Goal: Task Accomplishment & Management: Use online tool/utility

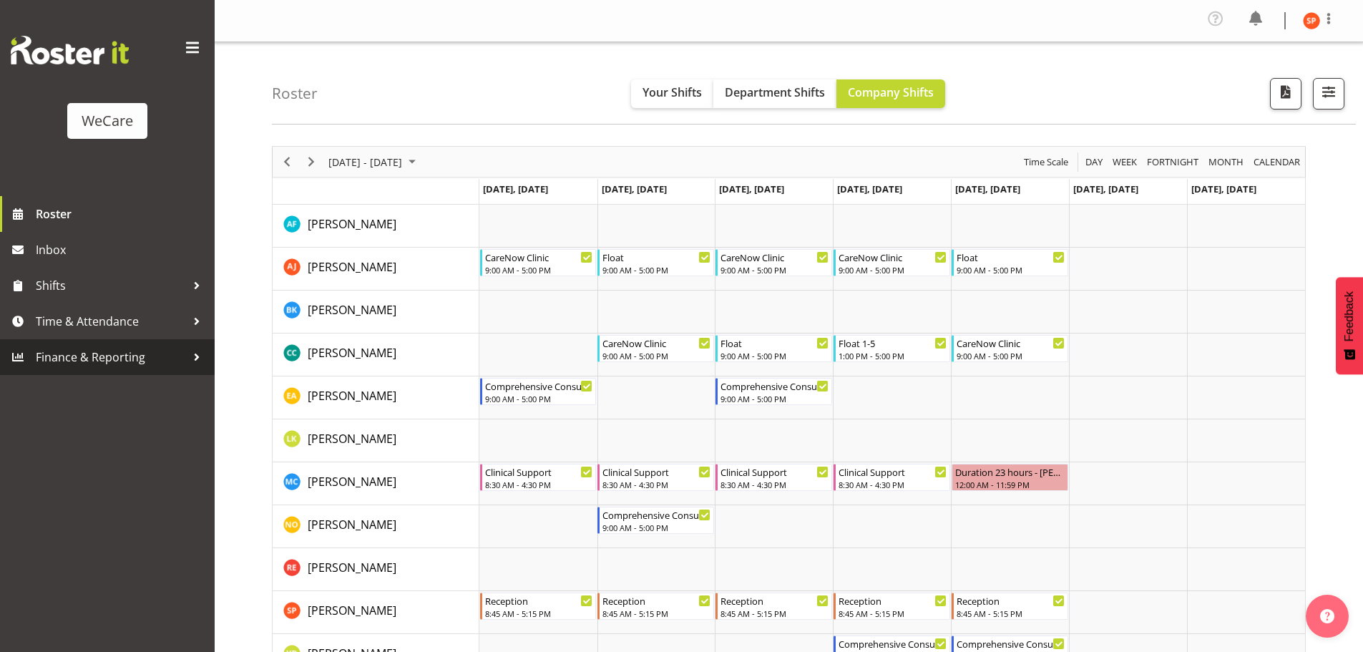
click at [103, 354] on span "Finance & Reporting" at bounding box center [111, 356] width 150 height 21
click at [72, 219] on span "Roster" at bounding box center [122, 213] width 172 height 21
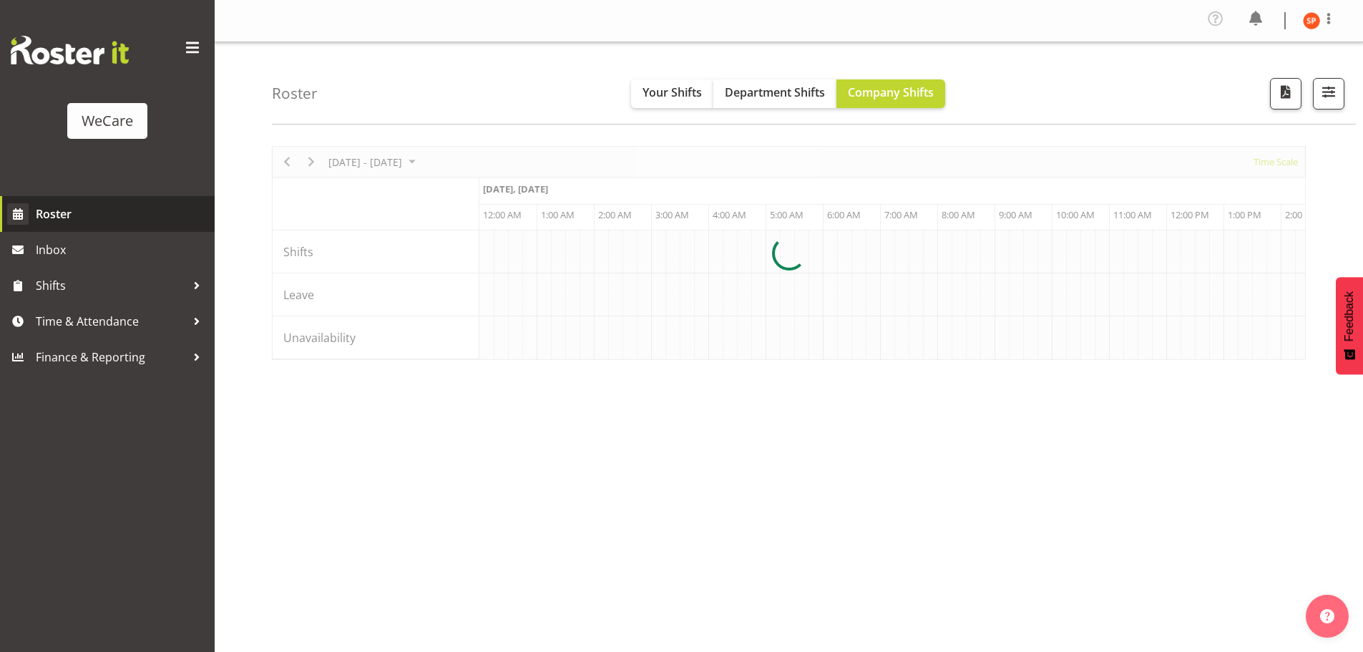
scroll to position [0, 5494]
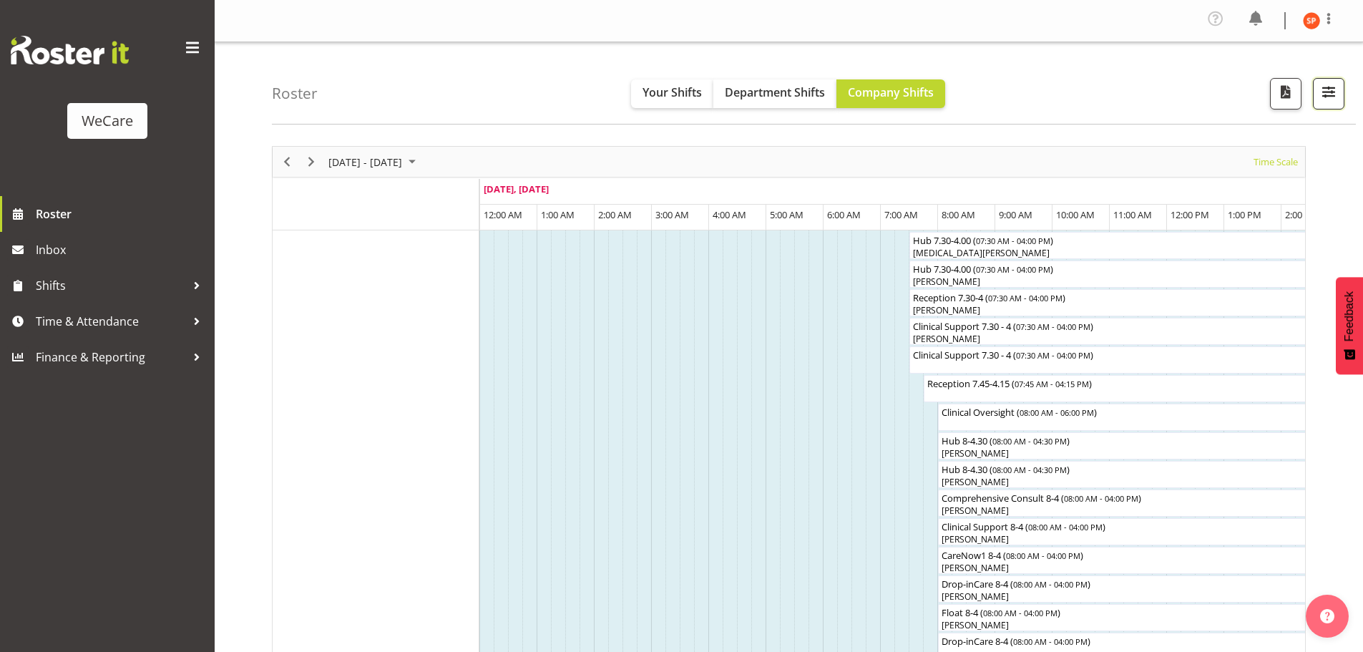
click at [1321, 89] on span "button" at bounding box center [1328, 91] width 19 height 19
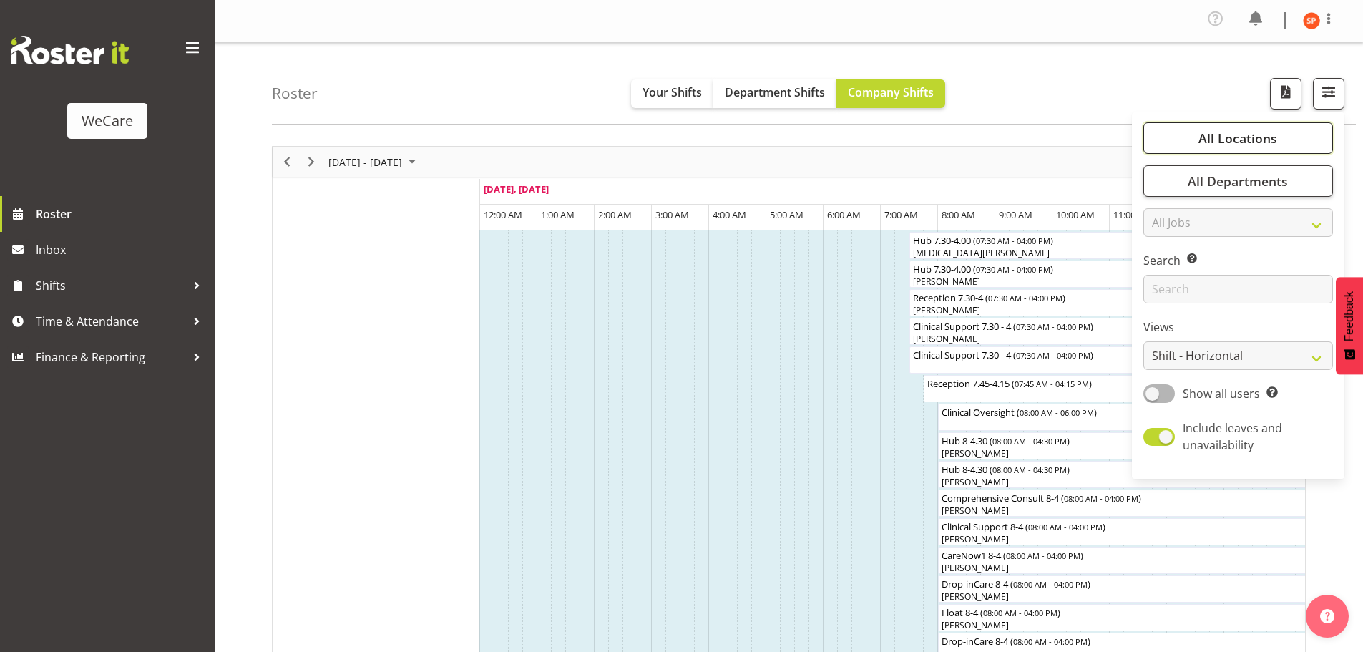
click at [1249, 139] on span "All Locations" at bounding box center [1237, 137] width 79 height 17
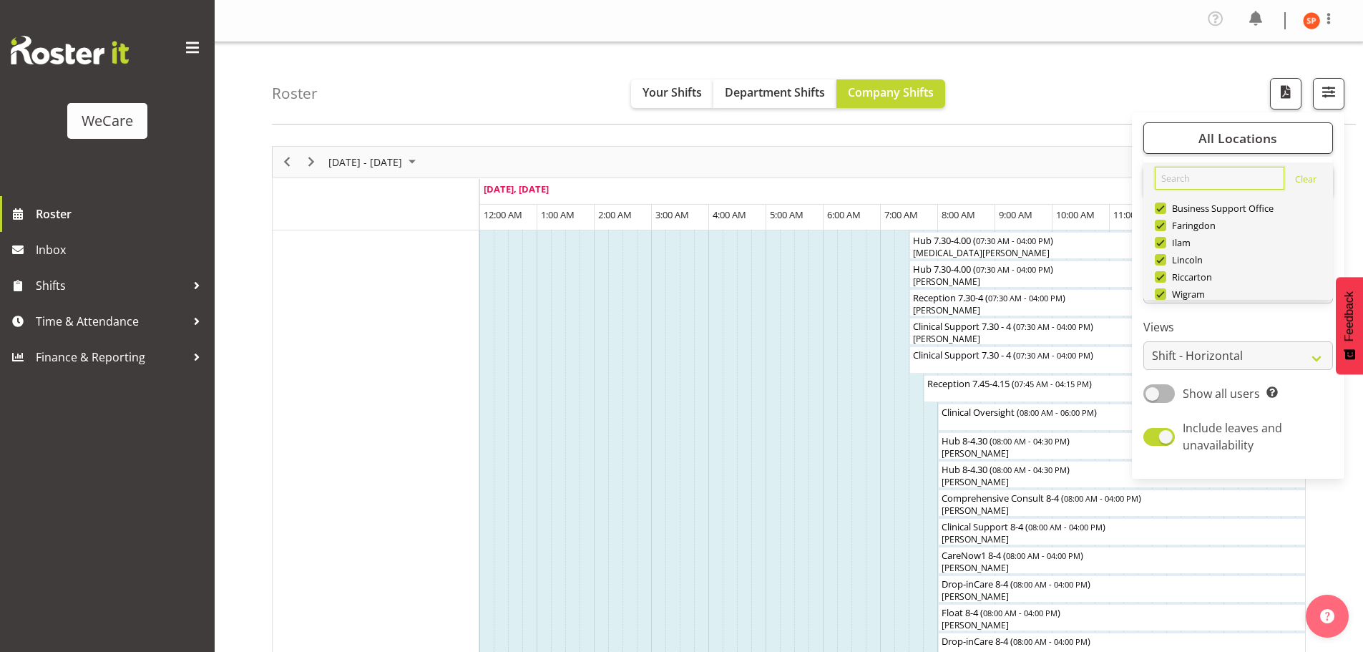
click at [1205, 180] on input "text" at bounding box center [1219, 178] width 129 height 23
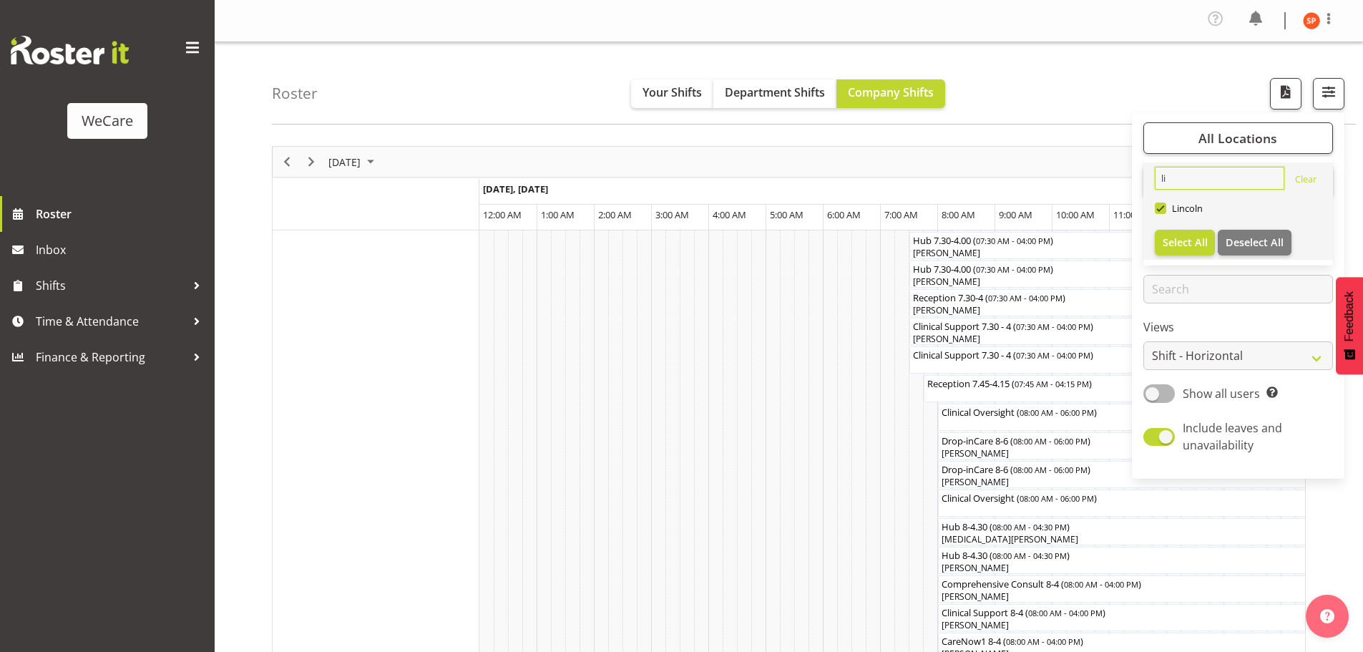
type input "li"
click at [1331, 91] on span "button" at bounding box center [1328, 91] width 19 height 19
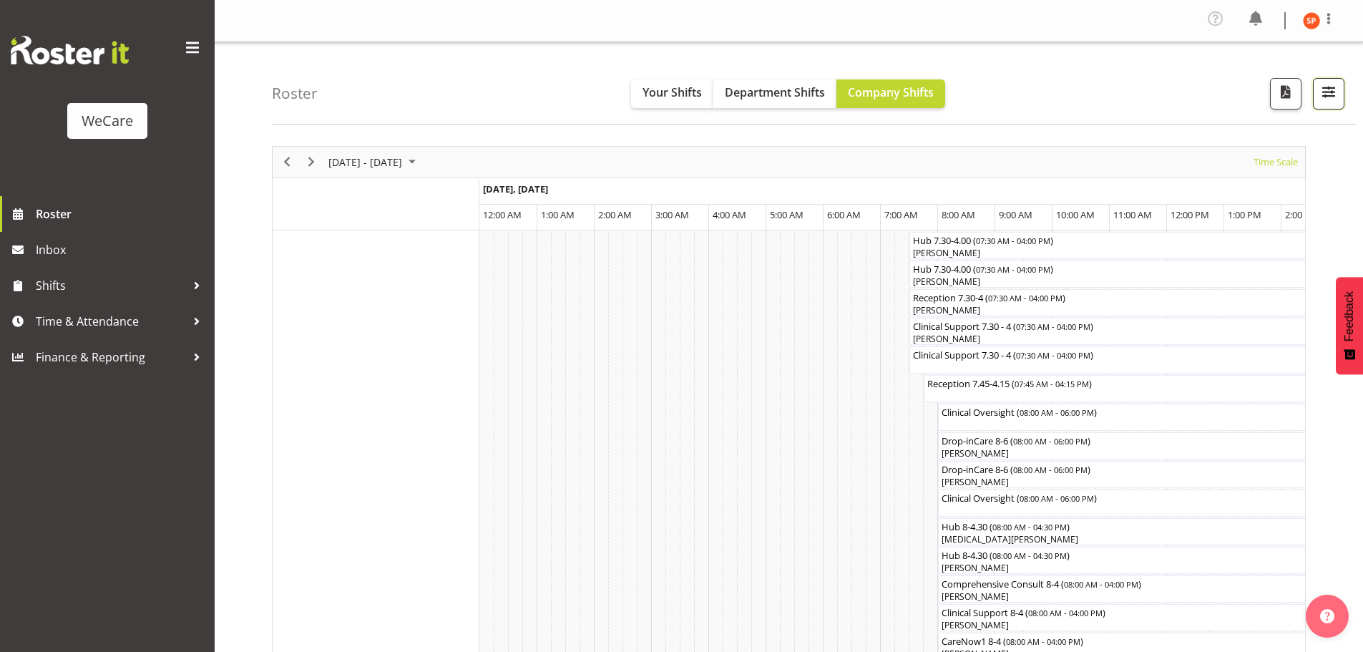
scroll to position [0, 5494]
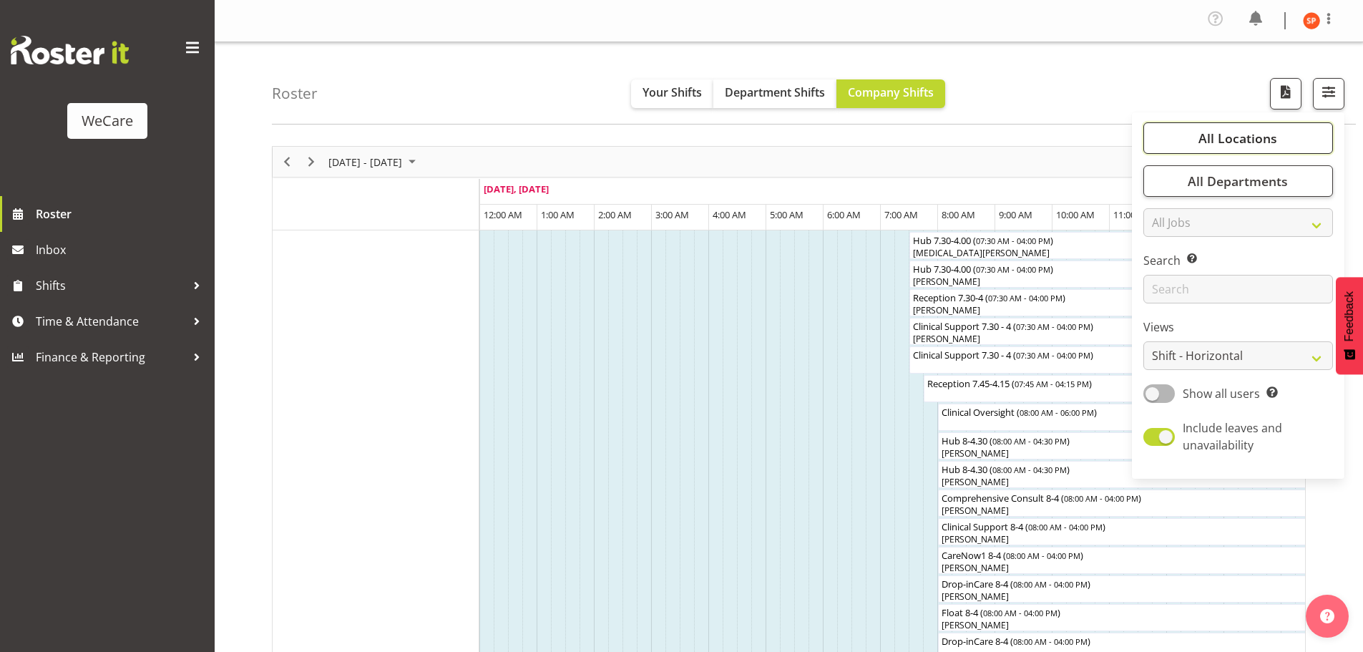
click at [1249, 150] on button "All Locations" at bounding box center [1238, 137] width 190 height 31
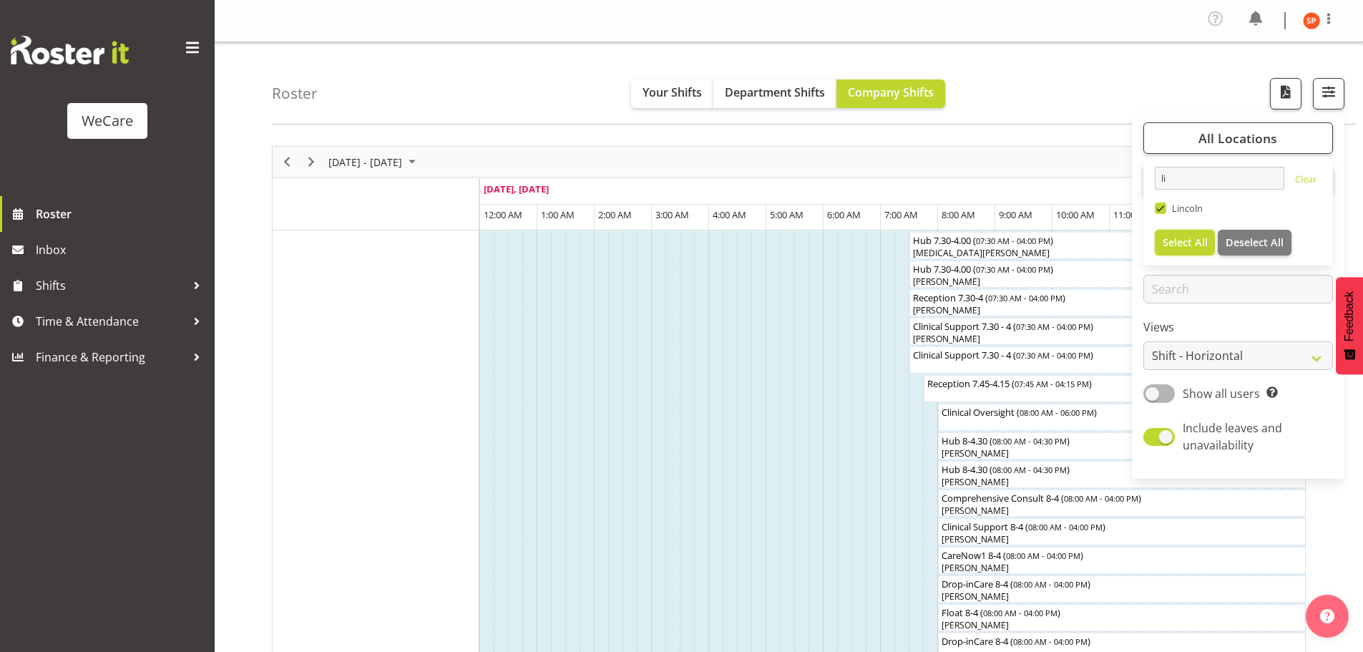
click at [1178, 236] on span "Select All" at bounding box center [1185, 242] width 45 height 14
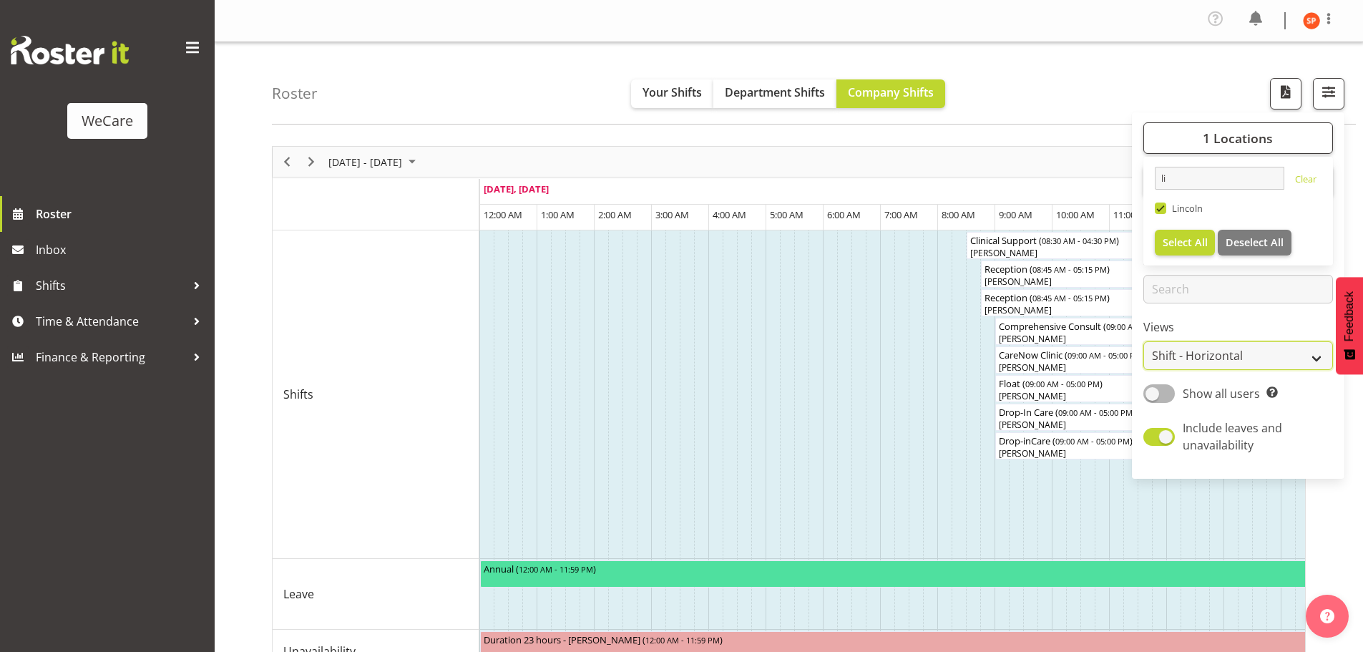
click at [1239, 353] on select "Staff Role Shift - Horizontal Shift - Vertical Staff - Location" at bounding box center [1238, 355] width 190 height 29
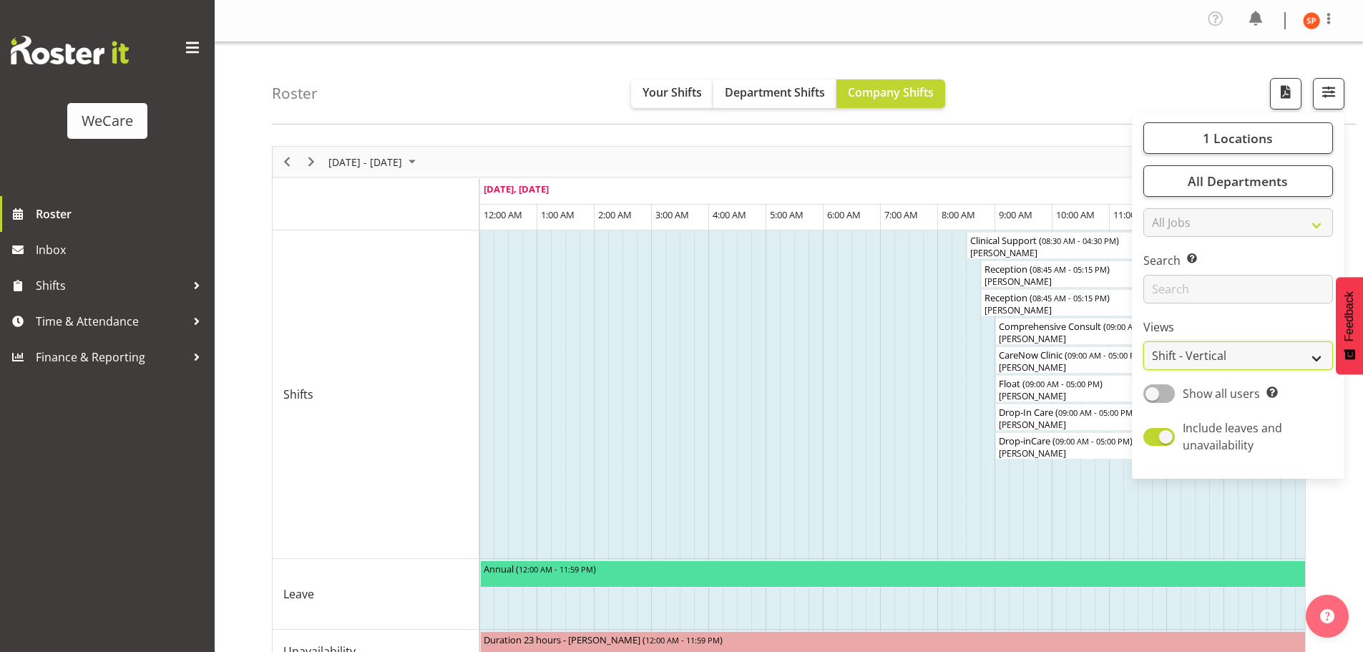
click at [1144, 341] on select "Staff Role Shift - Horizontal Shift - Vertical Staff - Location" at bounding box center [1238, 355] width 190 height 29
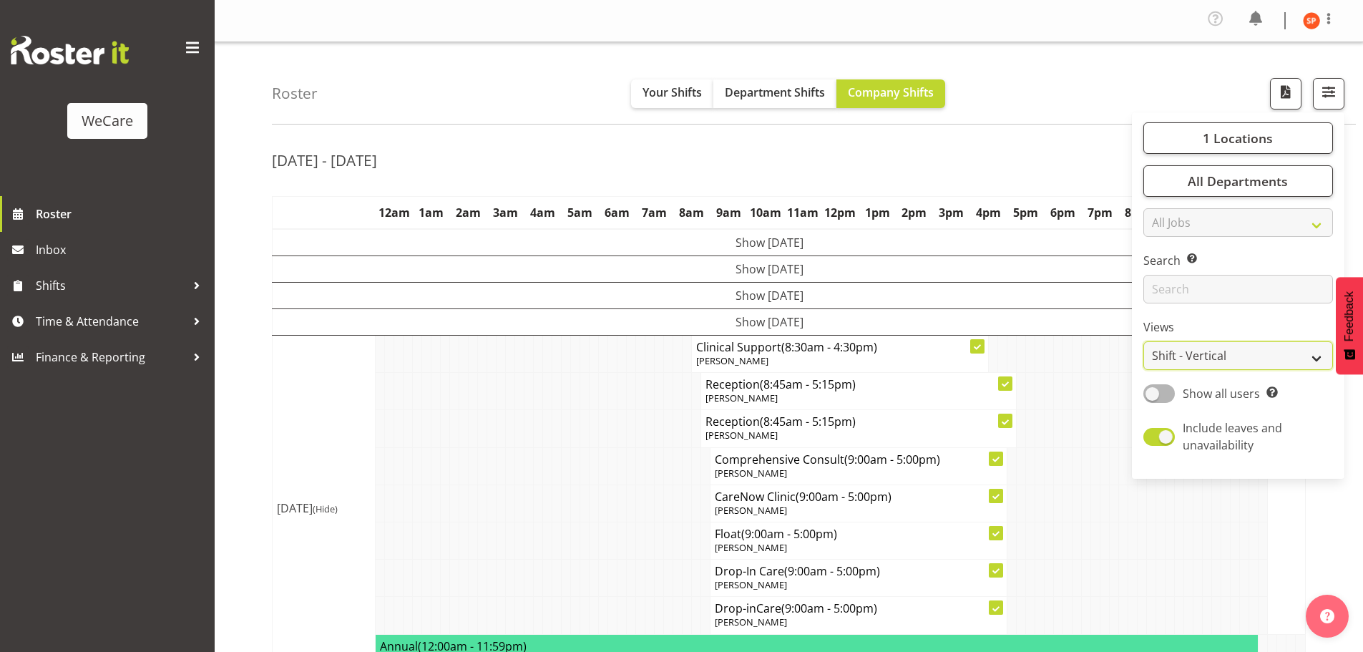
click at [1232, 362] on select "Staff Role Shift - Horizontal Shift - Vertical Staff - Location" at bounding box center [1238, 355] width 190 height 29
select select "shiftH"
click at [1144, 341] on select "Staff Role Shift - Horizontal Shift - Vertical Staff - Location" at bounding box center [1238, 355] width 190 height 29
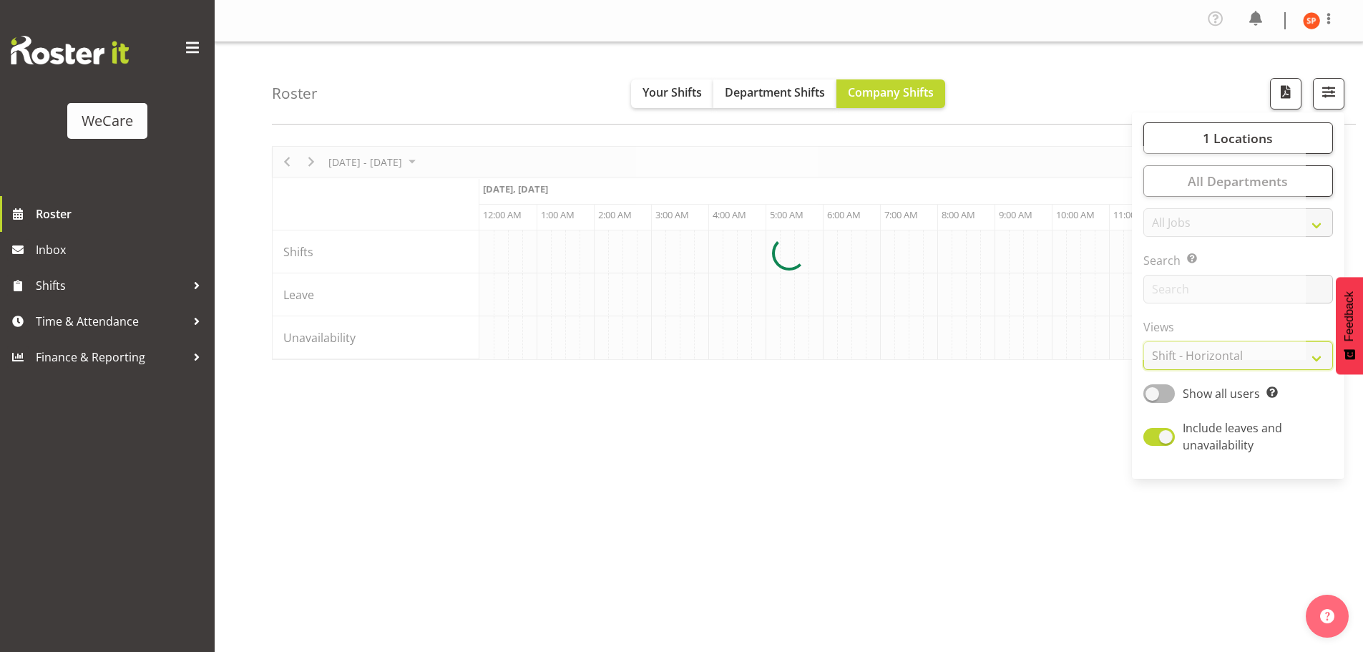
scroll to position [0, 6009]
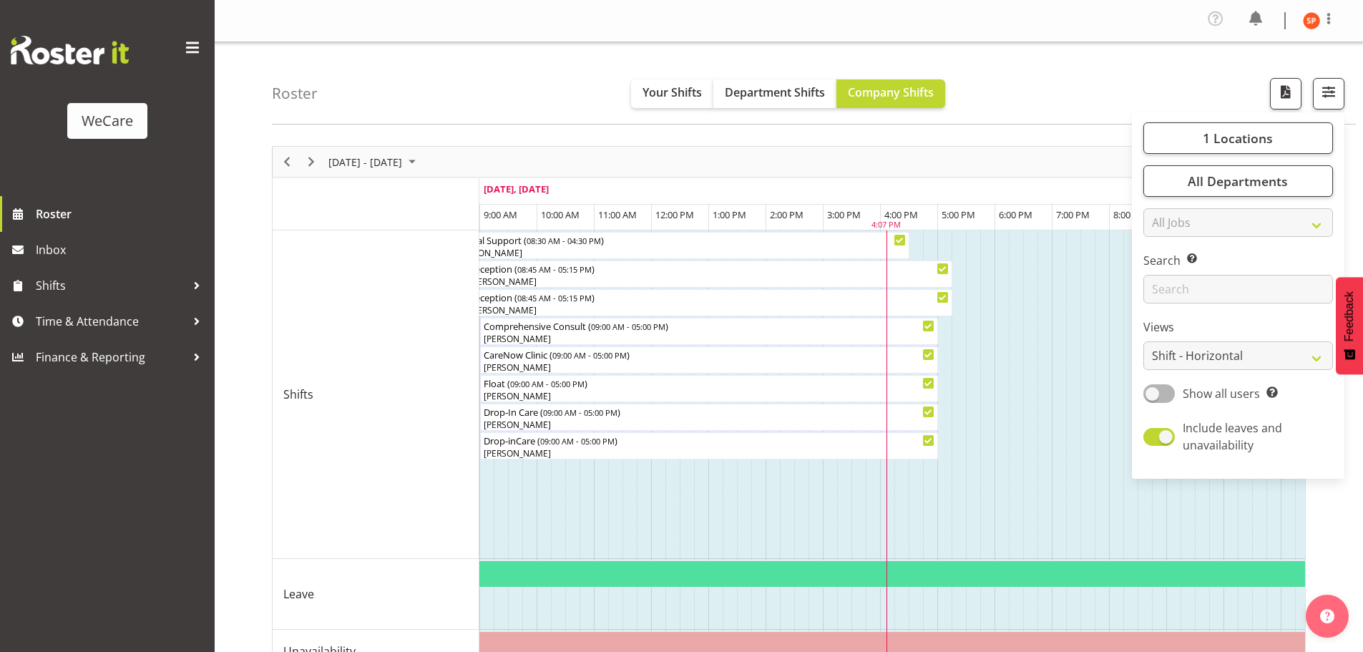
click at [1004, 94] on div "Roster Your Shifts Department Shifts Company Shifts 1 Locations li Clear [GEOGR…" at bounding box center [814, 83] width 1084 height 82
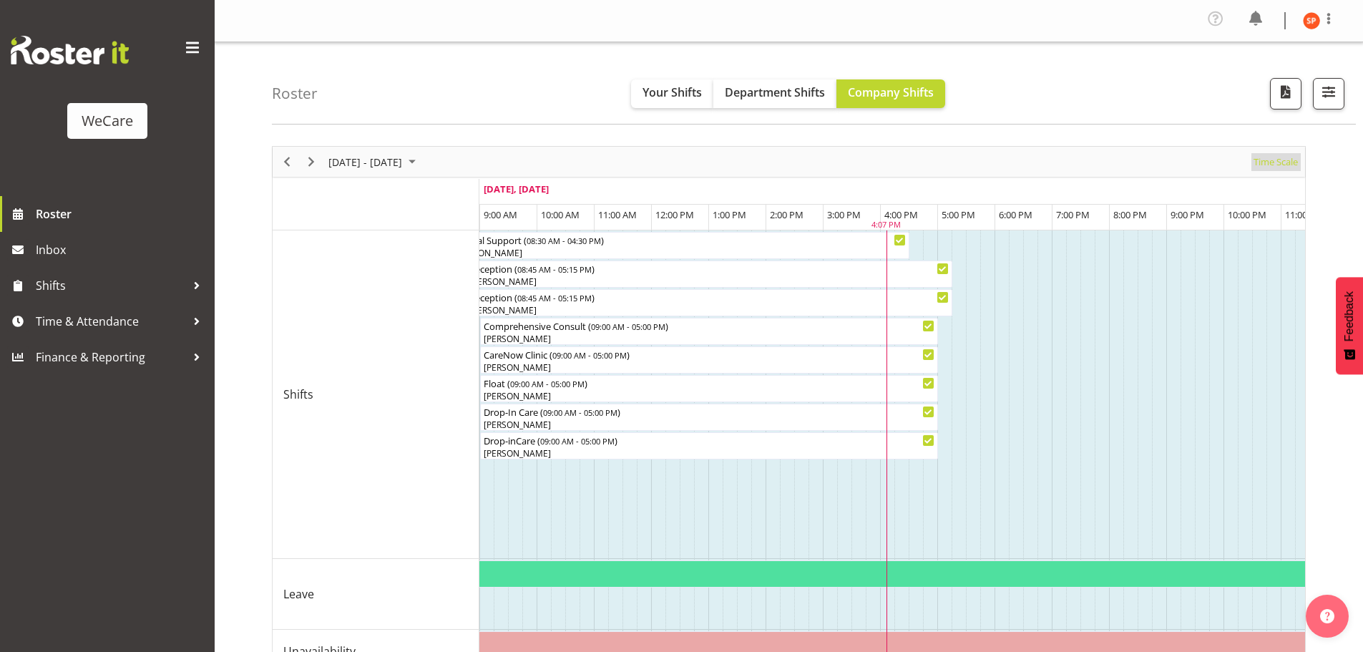
click at [1273, 164] on span "Time Scale" at bounding box center [1275, 162] width 47 height 18
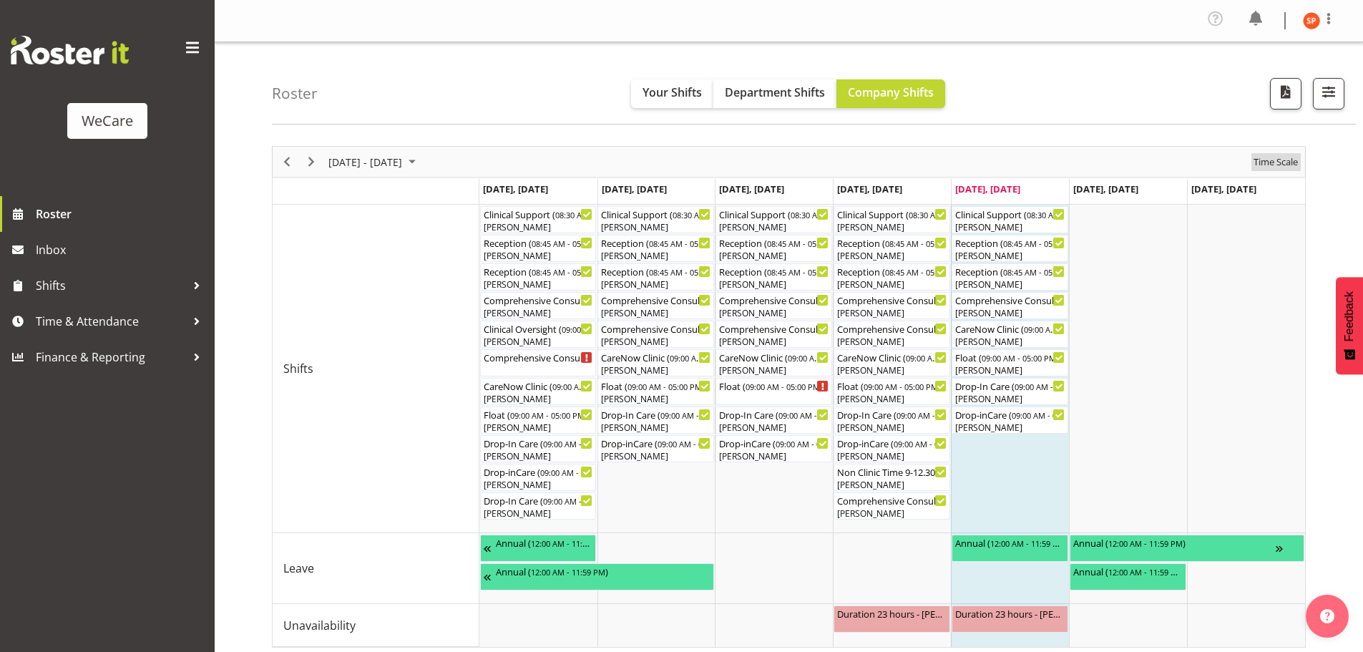
click at [1279, 165] on span "Time Scale" at bounding box center [1275, 162] width 47 height 18
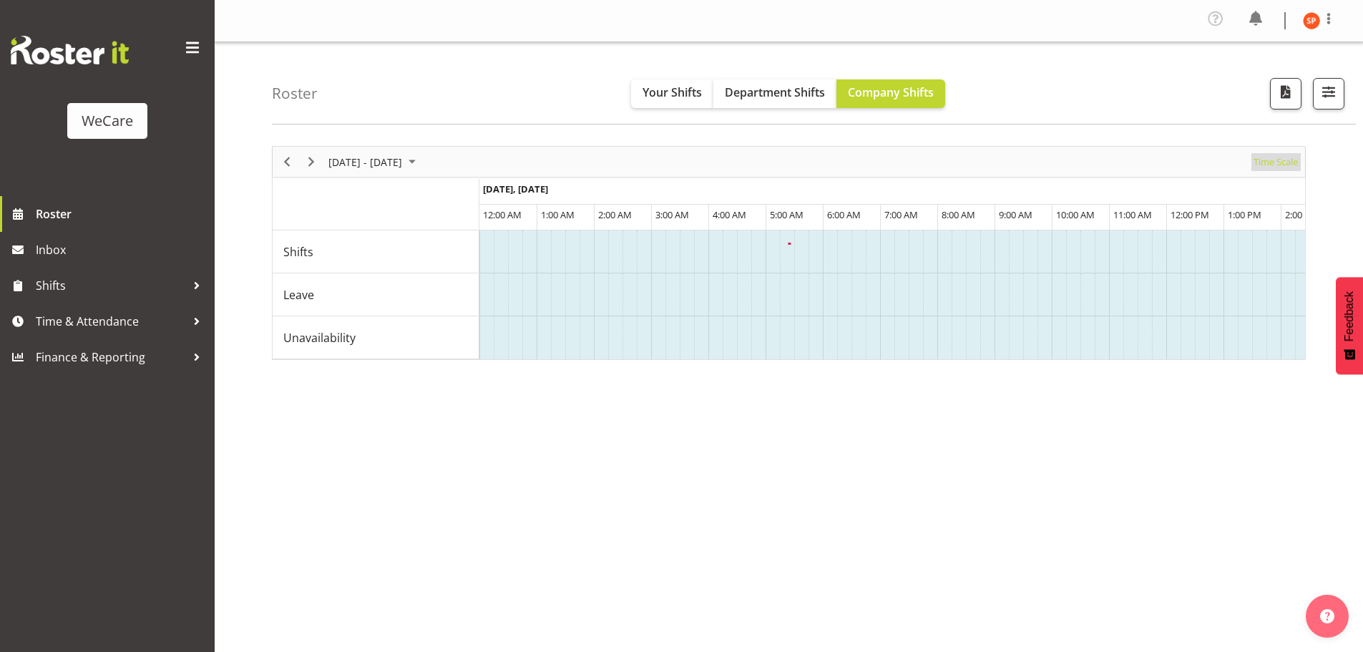
scroll to position [0, 5494]
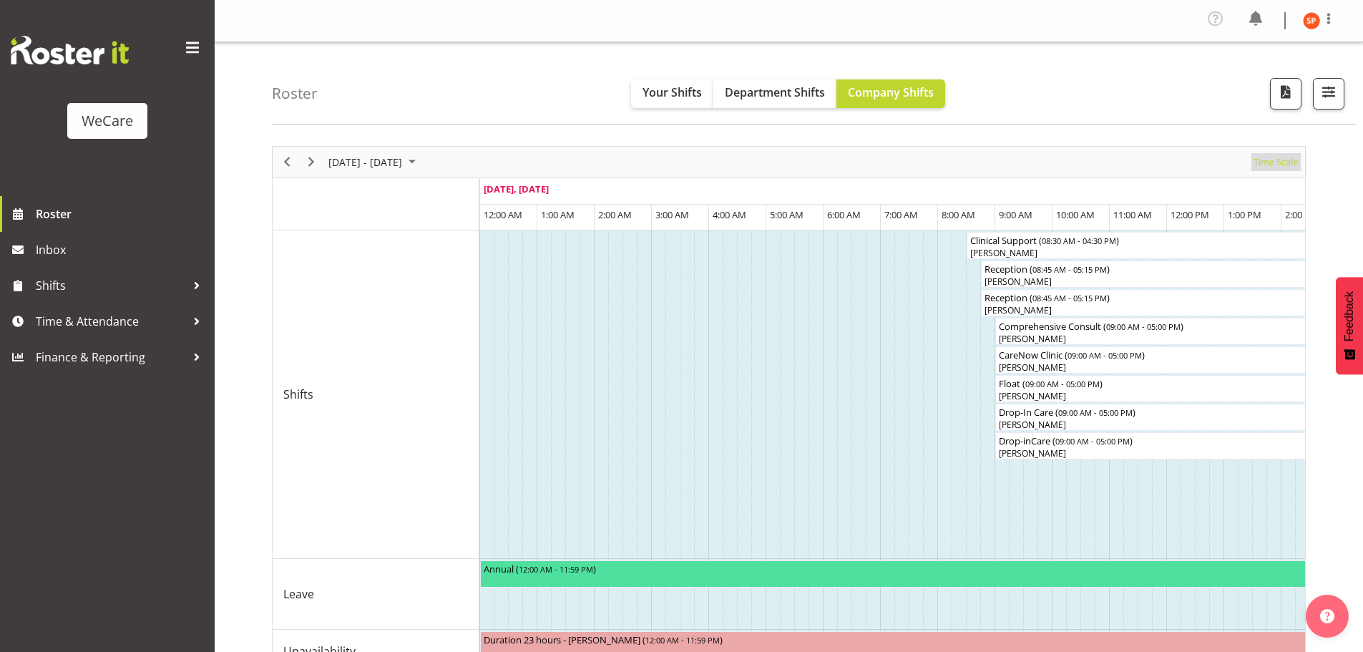
click at [1291, 161] on span "Time Scale" at bounding box center [1275, 162] width 47 height 18
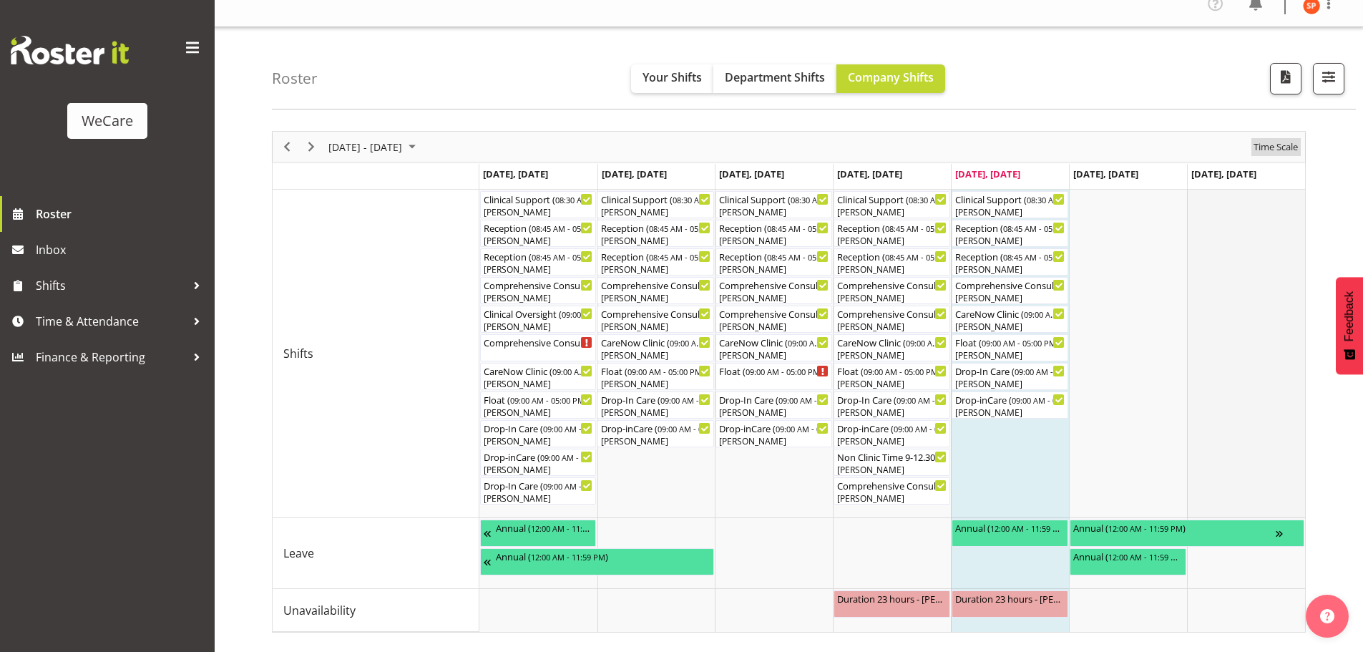
scroll to position [0, 0]
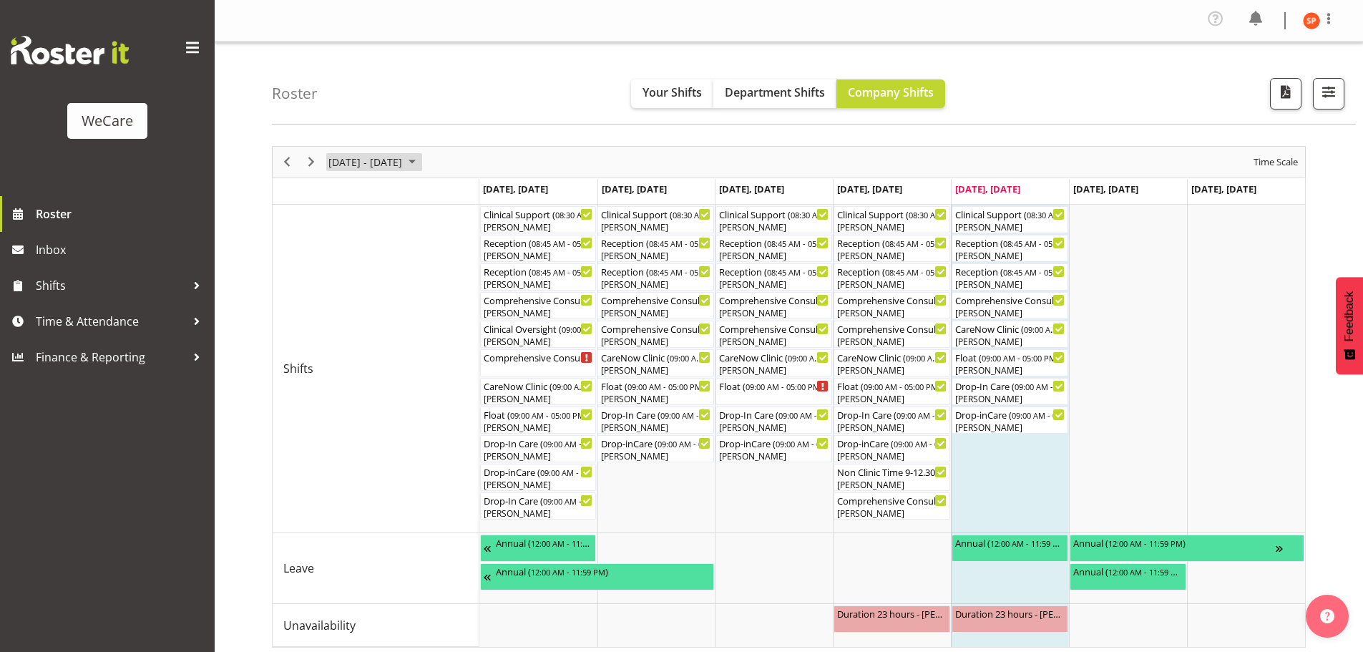
click at [386, 164] on span "[DATE] - [DATE]" at bounding box center [365, 162] width 77 height 18
click at [341, 272] on span "8" at bounding box center [343, 270] width 21 height 21
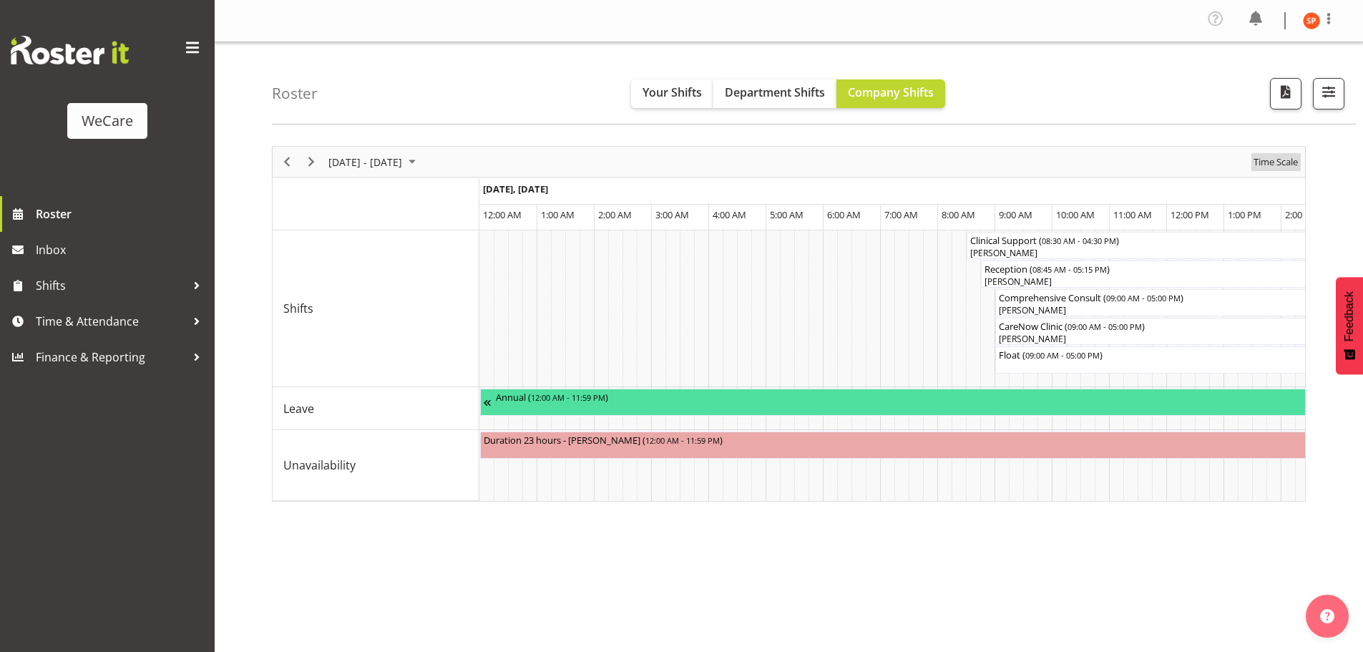
click at [1263, 164] on span "Time Scale" at bounding box center [1275, 162] width 47 height 18
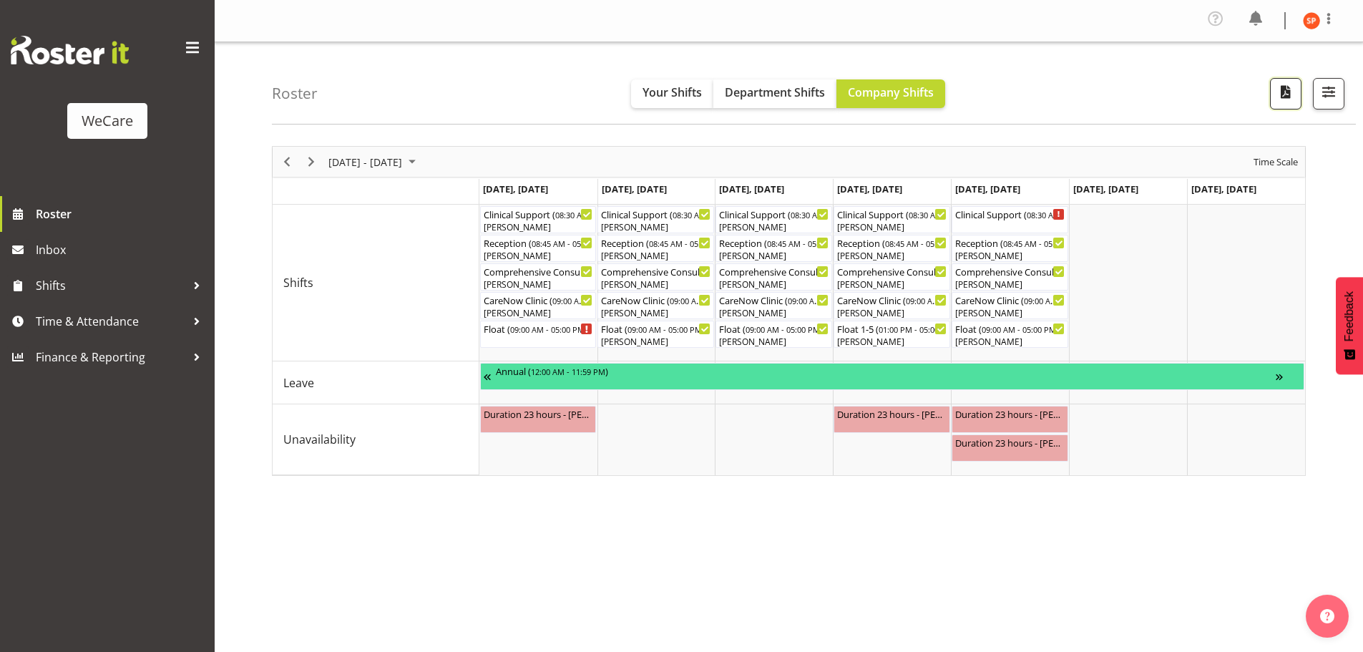
click at [1285, 104] on span "button" at bounding box center [1285, 96] width 5 height 17
